Goal: Navigation & Orientation: Find specific page/section

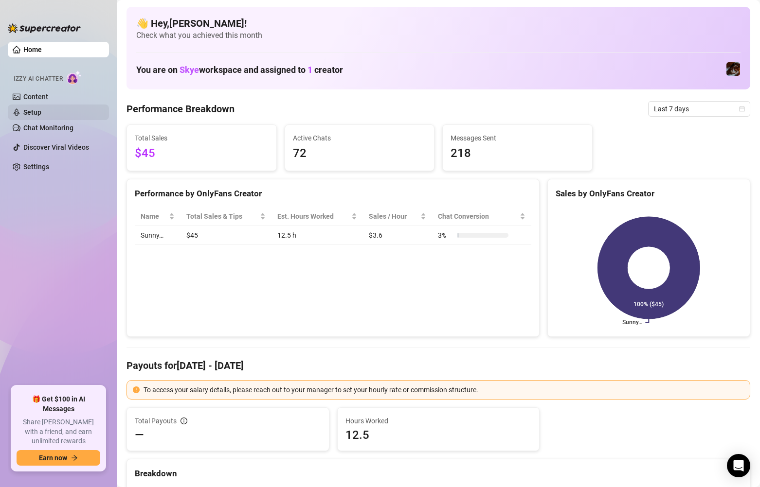
click at [41, 111] on link "Setup" at bounding box center [32, 112] width 18 height 8
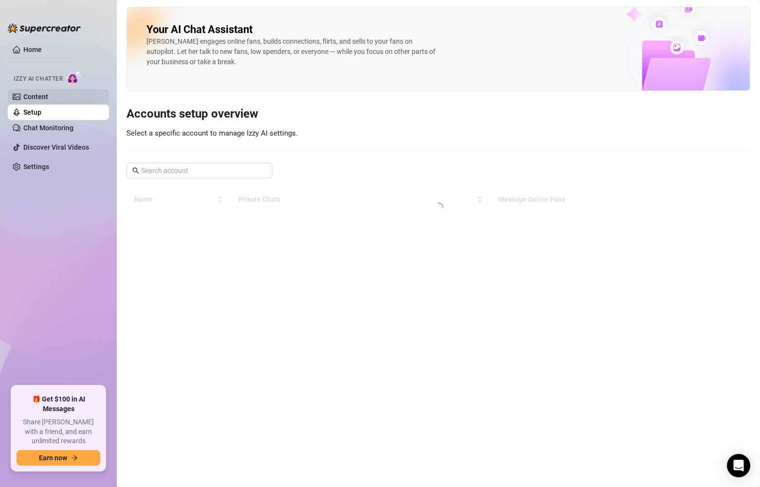
click at [42, 98] on link "Content" at bounding box center [35, 97] width 25 height 8
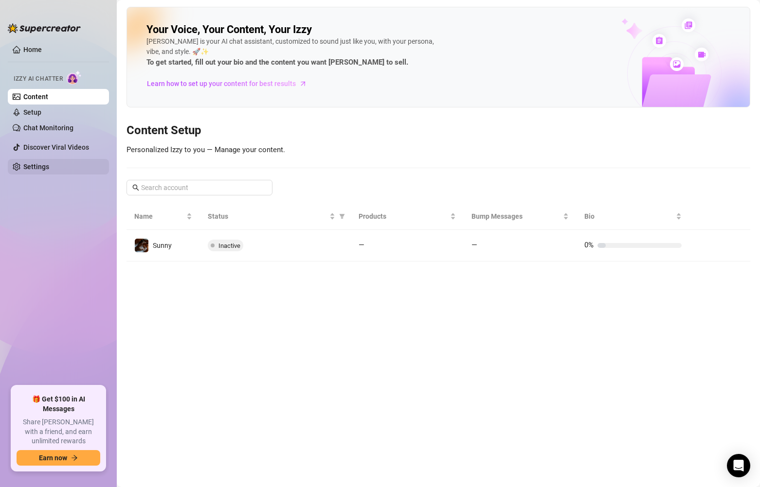
click at [45, 167] on link "Settings" at bounding box center [36, 167] width 26 height 8
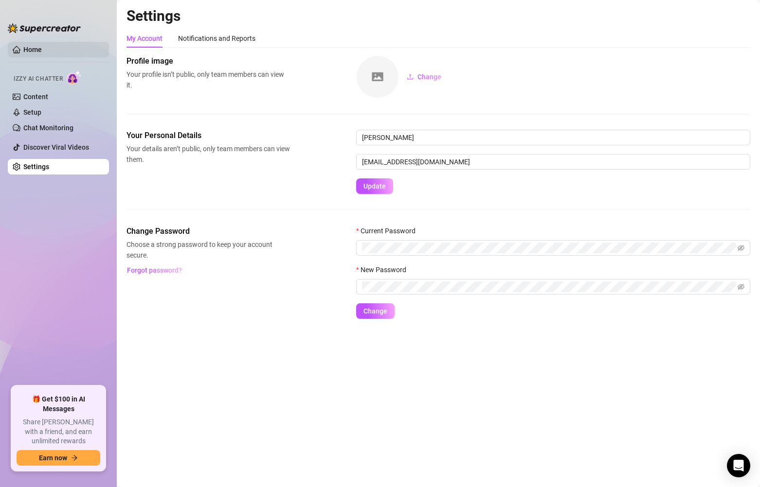
click at [42, 46] on link "Home" at bounding box center [32, 50] width 18 height 8
